Goal: Complete application form

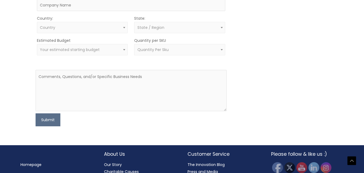
scroll to position [243, 0]
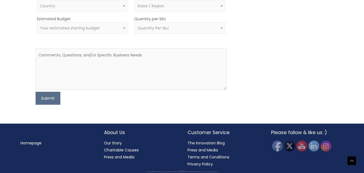
type input "Matt"
drag, startPoint x: 175, startPoint y: 98, endPoint x: 176, endPoint y: 102, distance: 4.4
type input "Myers"
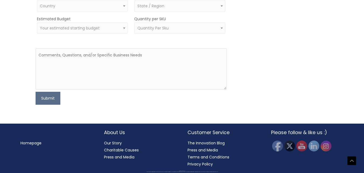
type input "330-206-8237"
type input "sales@m2enterprises.co"
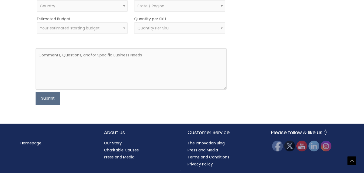
type input "MATTMYERSLLC"
click at [67, 9] on span "Country" at bounding box center [82, 6] width 85 height 5
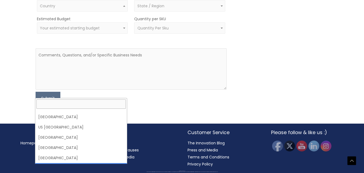
scroll to position [2440, 0]
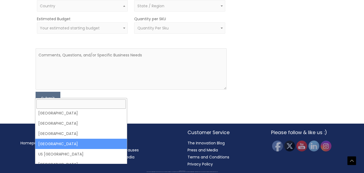
select select "United States"
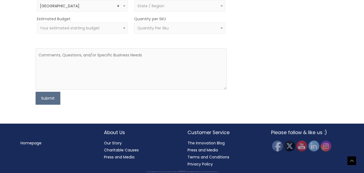
click at [160, 9] on span "State / Region" at bounding box center [150, 5] width 27 height 5
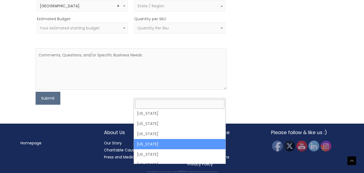
scroll to position [108, 0]
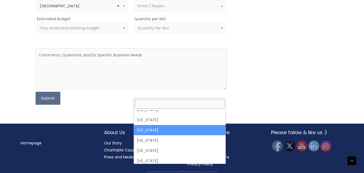
select select "Florida"
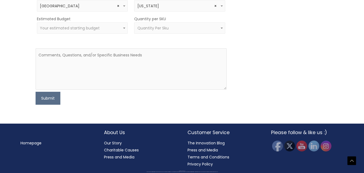
scroll to position [350, 0]
click at [125, 89] on textarea at bounding box center [131, 68] width 191 height 41
paste textarea "Dear Team, I hope this message finds you well. My name is Matt Myers, and I rep…"
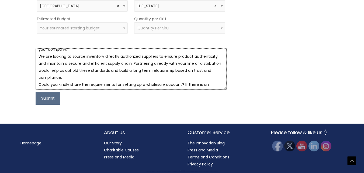
scroll to position [7, 0]
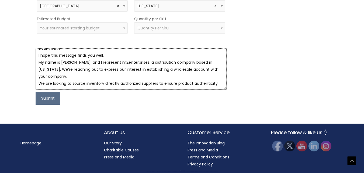
click at [64, 89] on textarea "Dear Team, I hope this message finds you well. My name is Matt Myers, and I rep…" at bounding box center [131, 68] width 191 height 41
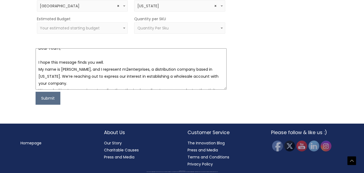
scroll to position [11, 0]
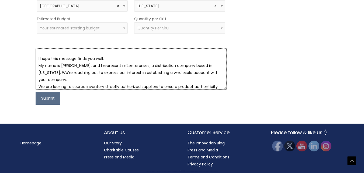
click at [65, 89] on textarea "Dear Team, I hope this message finds you well. My name is Matt Myers, and I rep…" at bounding box center [131, 68] width 191 height 41
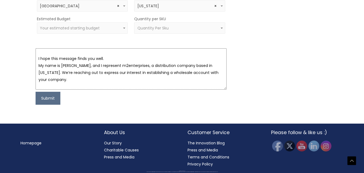
scroll to position [64, 0]
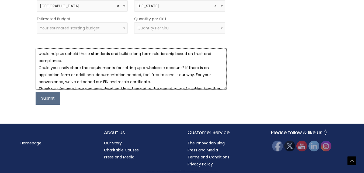
click at [160, 89] on textarea "Dear Team, I hope this message finds you well. My name is Matt Myers, and I rep…" at bounding box center [131, 68] width 191 height 41
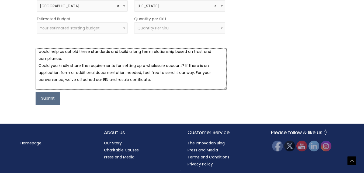
click at [71, 89] on textarea "Dear Team, I hope this message finds you well. My name is Matt Myers, and I rep…" at bounding box center [131, 68] width 191 height 41
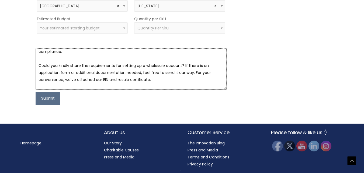
scroll to position [0, 0]
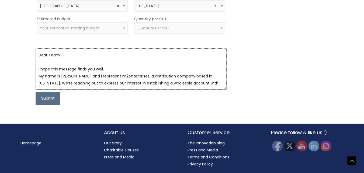
click at [46, 89] on textarea "Dear Team, I hope this message finds you well. My name is Matt Myers, and I rep…" at bounding box center [131, 68] width 191 height 41
click at [48, 89] on textarea "Dear Team, I hope this message finds you well. My name is Matt Myers, and I rep…" at bounding box center [131, 68] width 191 height 41
paste textarea "naturalskincare"
click at [50, 89] on textarea "Dear naturalskincare Team, I hope this message finds you well. My name is Matt …" at bounding box center [131, 68] width 191 height 41
click at [62, 89] on textarea "Dear Naturalskincare Team, I hope this message finds you well. My name is Matt …" at bounding box center [131, 68] width 191 height 41
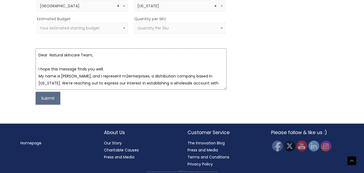
click at [65, 89] on textarea "Dear Natural skincare Team, I hope this message finds you well. My name is Matt…" at bounding box center [131, 68] width 191 height 41
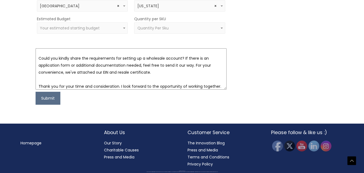
scroll to position [119, 0]
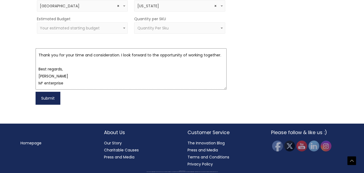
type textarea "Dear Natural Skincare Team, I hope this message finds you well. My name is Matt…"
click at [50, 105] on button "Submit" at bounding box center [48, 98] width 25 height 13
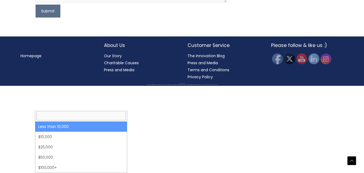
select select "-10000"
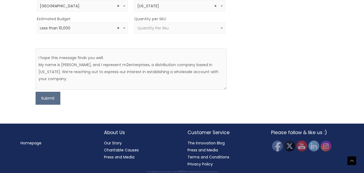
scroll to position [0, 0]
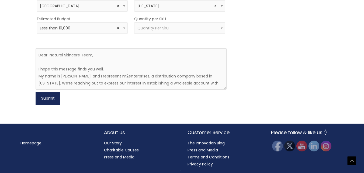
click at [49, 105] on button "Submit" at bounding box center [48, 98] width 25 height 13
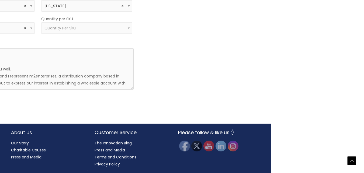
scroll to position [350, 93]
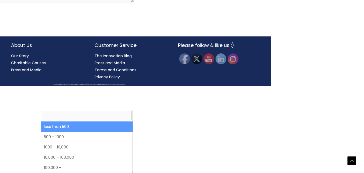
select select "3"
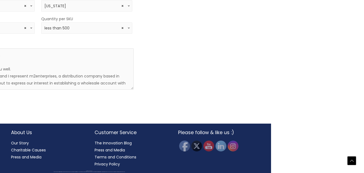
scroll to position [400, 93]
click at [24, 171] on div "Copyright © 2025 Cosmetic Solutions" at bounding box center [88, 171] width 345 height 1
drag, startPoint x: 50, startPoint y: 104, endPoint x: 136, endPoint y: 99, distance: 85.6
click at [136, 99] on div "First Name Matt Last Name Myers Email sales@m2enterprises.co Phone 330-206-8237…" at bounding box center [89, 14] width 296 height 179
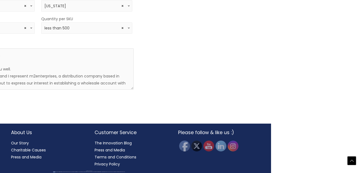
drag, startPoint x: 114, startPoint y: 170, endPoint x: 57, endPoint y: 170, distance: 57.4
click at [59, 171] on div "Copyright © 2025 Cosmetic Solutions All material on this Website, including des…" at bounding box center [89, 171] width 364 height 3
click at [36, 89] on textarea "Dear Natural Skincare Team, I hope this message finds you well. My name is Matt…" at bounding box center [38, 68] width 191 height 41
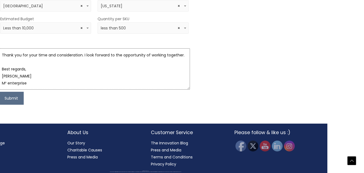
scroll to position [400, 37]
click at [10, 99] on button "Submit" at bounding box center [11, 98] width 25 height 13
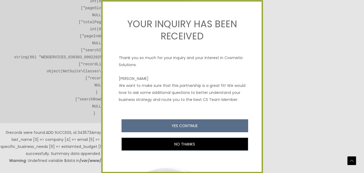
scroll to position [54, 0]
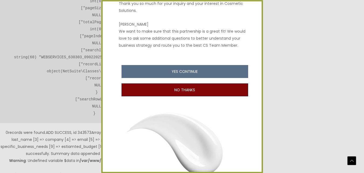
click at [184, 97] on button "NO THANKS" at bounding box center [185, 90] width 127 height 13
